Goal: Task Accomplishment & Management: Manage account settings

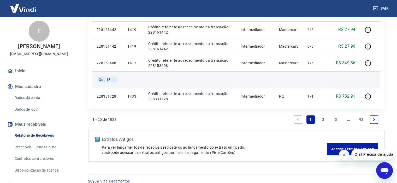
scroll to position [376, 0]
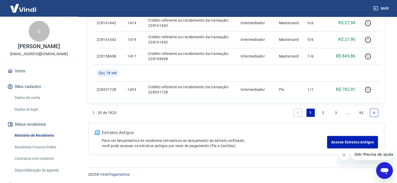
click at [322, 112] on link "2" at bounding box center [323, 113] width 8 height 8
